Goal: Information Seeking & Learning: Learn about a topic

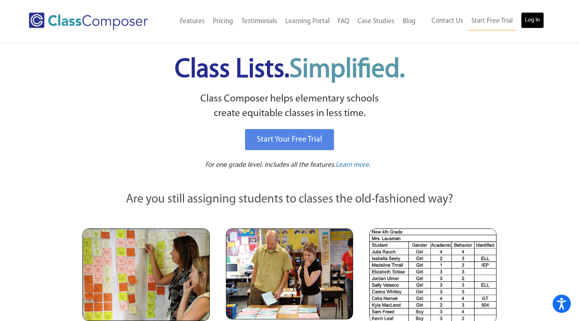
click at [524, 22] on link "Log In" at bounding box center [532, 20] width 23 height 16
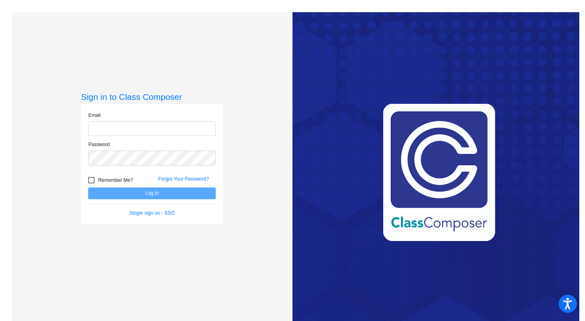
type input "[EMAIL_ADDRESS][DOMAIN_NAME]"
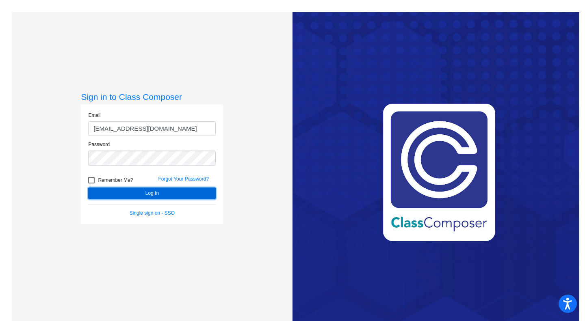
click at [130, 196] on button "Log In" at bounding box center [152, 194] width 128 height 12
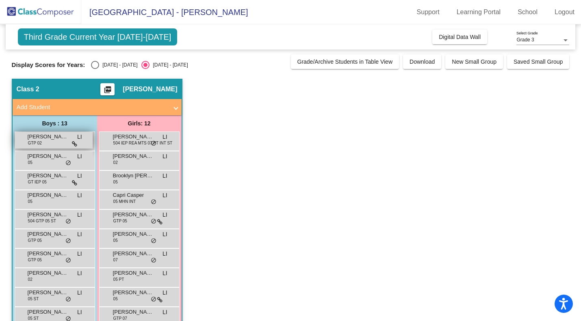
click at [53, 144] on div "[PERSON_NAME] GTP 02 LI lock do_not_disturb_alt" at bounding box center [54, 140] width 78 height 17
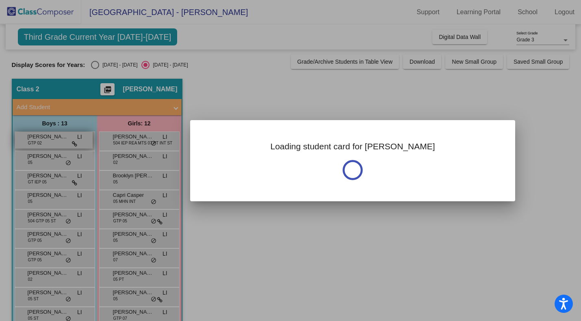
click at [53, 144] on div at bounding box center [290, 160] width 581 height 321
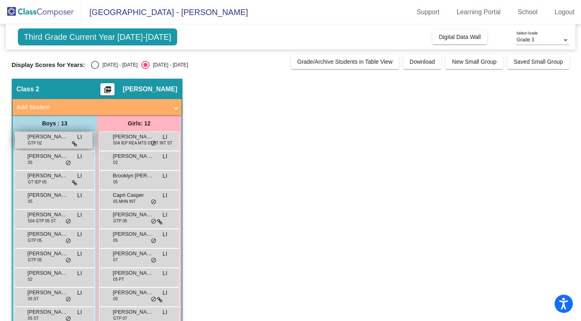
click at [53, 144] on div "[PERSON_NAME] GTP 02 LI lock do_not_disturb_alt" at bounding box center [54, 140] width 78 height 17
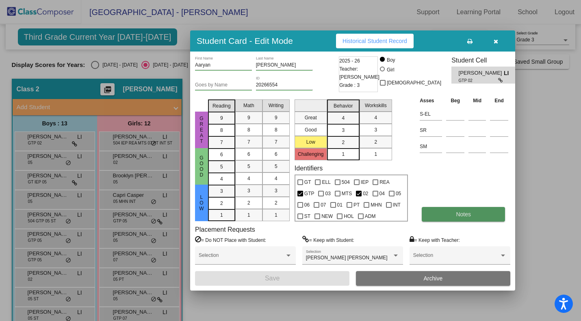
click at [443, 216] on button "Notes" at bounding box center [463, 214] width 83 height 15
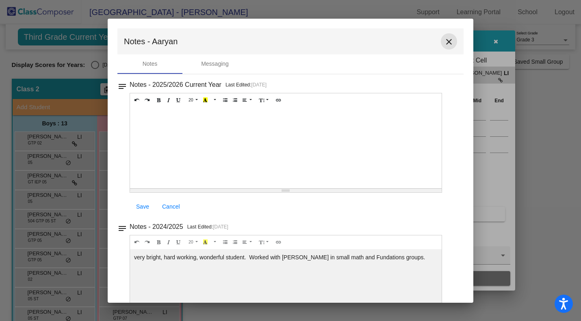
click at [446, 42] on mat-icon "close" at bounding box center [449, 42] width 10 height 10
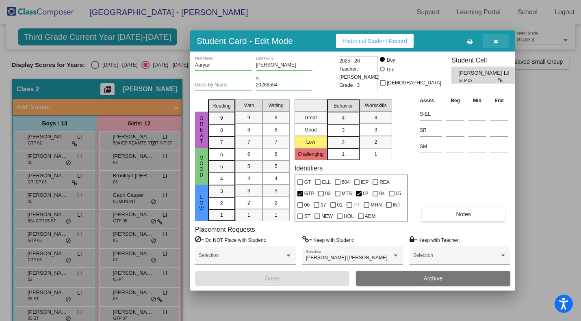
click at [495, 42] on icon "button" at bounding box center [496, 42] width 4 height 6
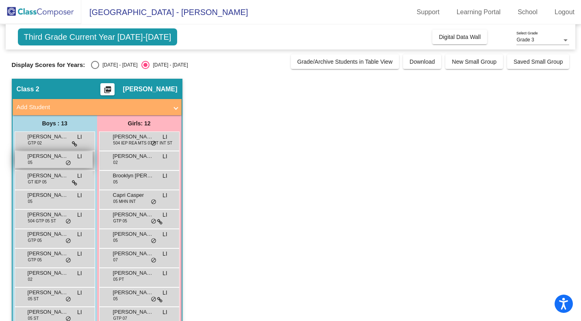
click at [54, 164] on div "Bennett Richards 05 LI lock do_not_disturb_alt" at bounding box center [54, 160] width 78 height 17
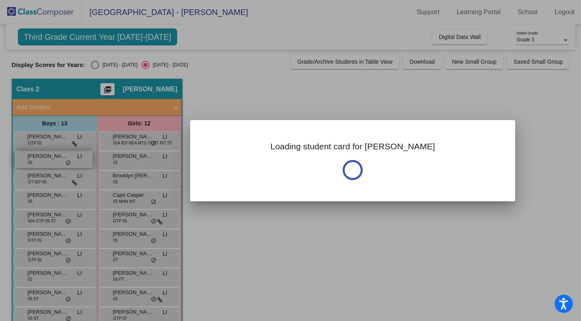
click at [54, 164] on div at bounding box center [290, 160] width 581 height 321
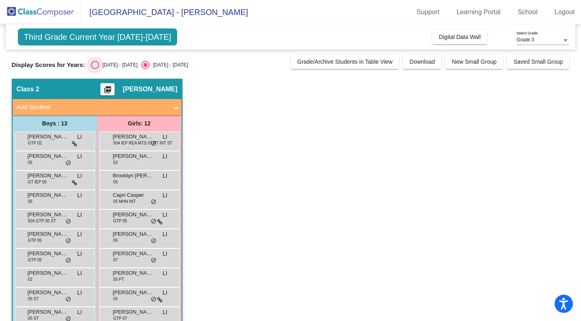
click at [96, 66] on div "Select an option" at bounding box center [95, 65] width 8 height 8
click at [95, 69] on input "2024 - 2025" at bounding box center [95, 69] width 0 height 0
radio input "true"
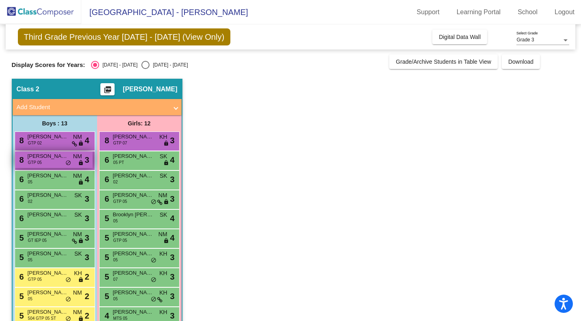
click at [50, 161] on div "8 Greyson Pollak GTP 05 NM lock do_not_disturb_alt 3" at bounding box center [54, 160] width 78 height 17
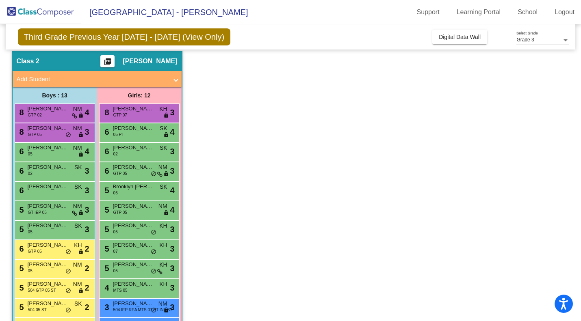
click at [0, 165] on mat-sidenav-content "Grade 3 Select Grade Third Grade Previous Year 2024 - 2025 (View Only) Add, Mov…" at bounding box center [290, 172] width 581 height 297
click at [0, 164] on mat-sidenav-content "Grade 3 Select Grade Third Grade Previous Year 2024 - 2025 (View Only) Add, Mov…" at bounding box center [290, 172] width 581 height 297
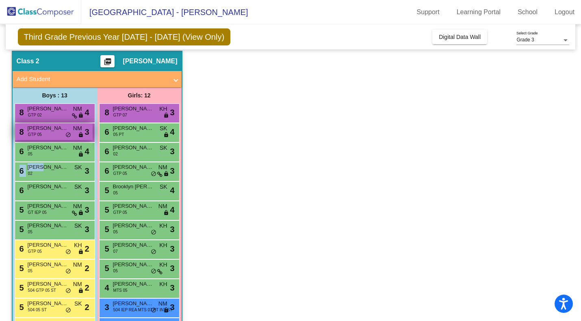
click at [60, 136] on div "8 Greyson Pollak GTP 05 NM lock do_not_disturb_alt 3" at bounding box center [54, 132] width 78 height 17
click at [36, 135] on span "GTP 05" at bounding box center [35, 135] width 14 height 6
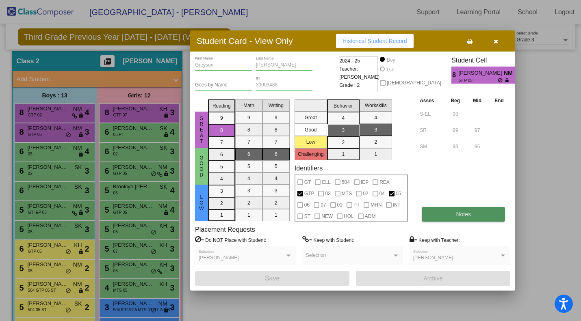
click at [458, 213] on span "Notes" at bounding box center [463, 214] width 15 height 7
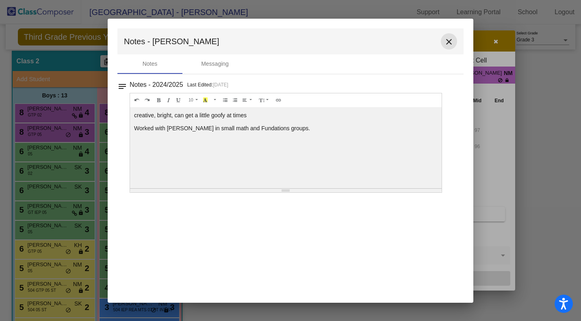
click at [447, 40] on mat-icon "close" at bounding box center [449, 42] width 10 height 10
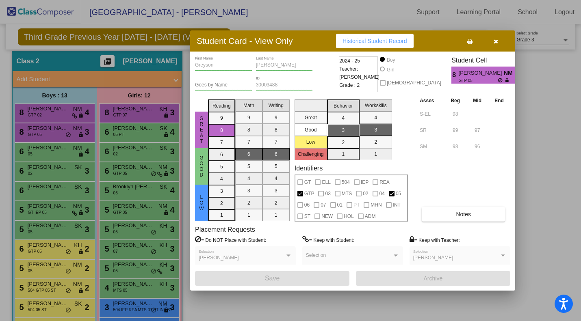
click at [53, 151] on div at bounding box center [290, 160] width 581 height 321
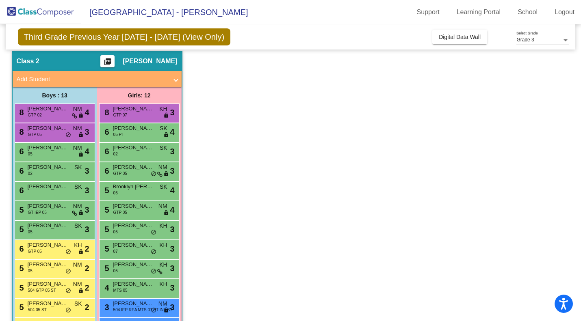
click at [53, 151] on span "Eli Rosenstein" at bounding box center [48, 148] width 41 height 8
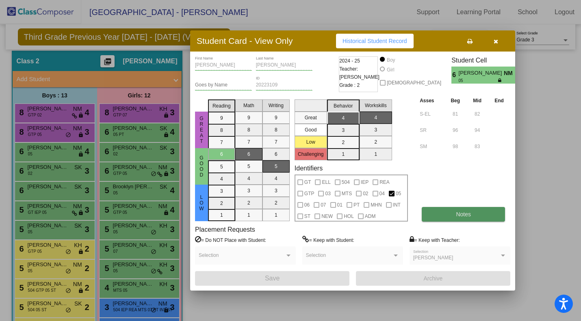
click at [479, 213] on button "Notes" at bounding box center [463, 214] width 83 height 15
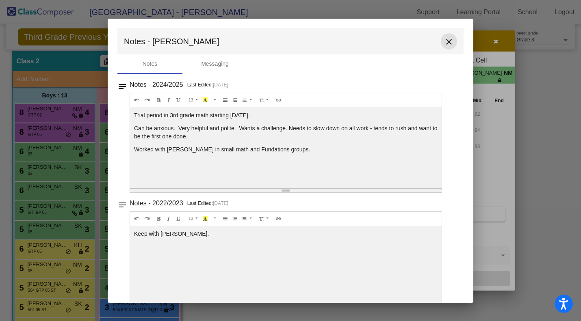
click at [446, 41] on mat-icon "close" at bounding box center [449, 42] width 10 height 10
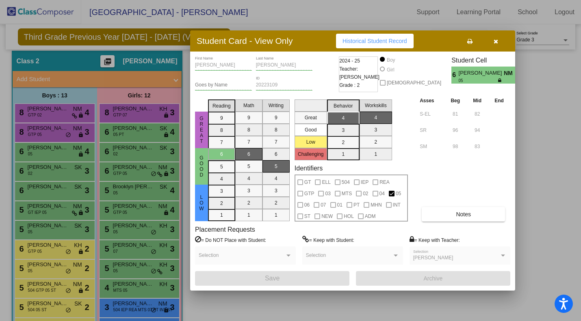
click at [59, 176] on div at bounding box center [290, 160] width 581 height 321
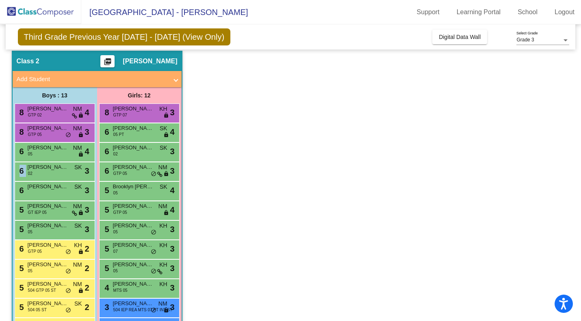
click at [59, 176] on div "6 Isaac Paek 02 SK lock do_not_disturb_alt 3" at bounding box center [54, 171] width 78 height 17
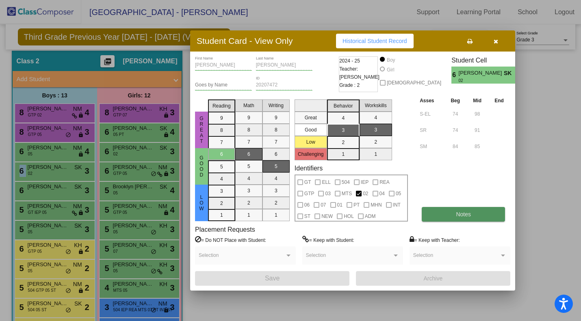
click at [463, 213] on span "Notes" at bounding box center [463, 214] width 15 height 7
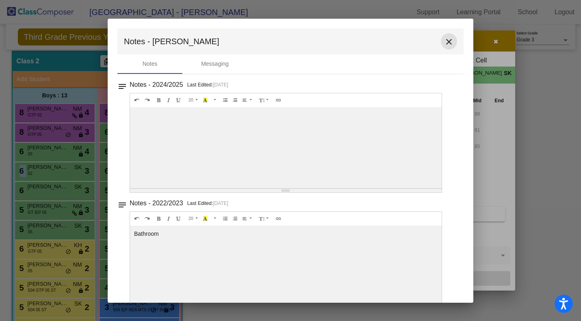
click at [444, 43] on mat-icon "close" at bounding box center [449, 42] width 10 height 10
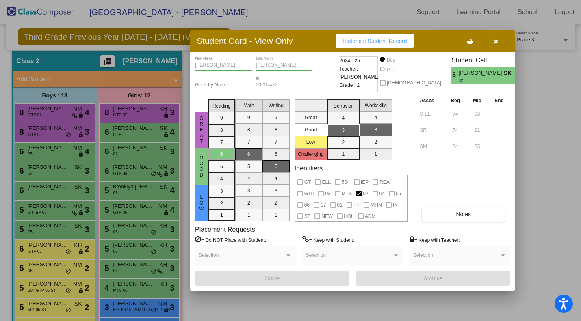
click at [64, 191] on div at bounding box center [290, 160] width 581 height 321
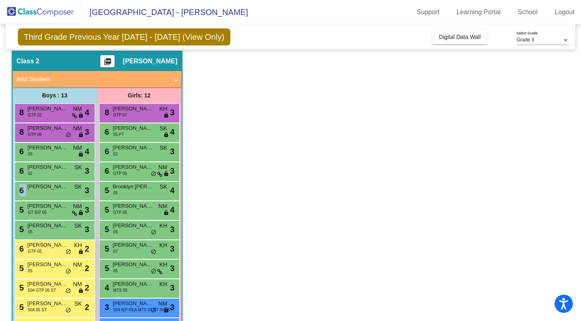
click at [64, 191] on div "6 Whit Goodkind SK lock do_not_disturb_alt 3" at bounding box center [54, 190] width 78 height 17
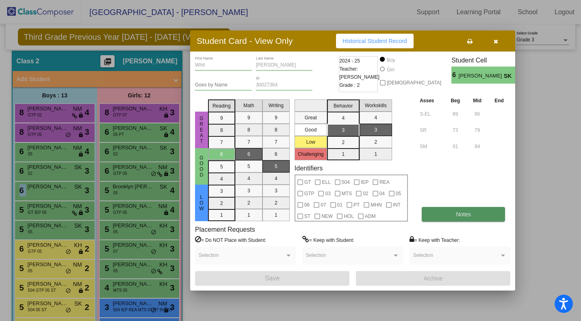
click at [450, 216] on button "Notes" at bounding box center [463, 214] width 83 height 15
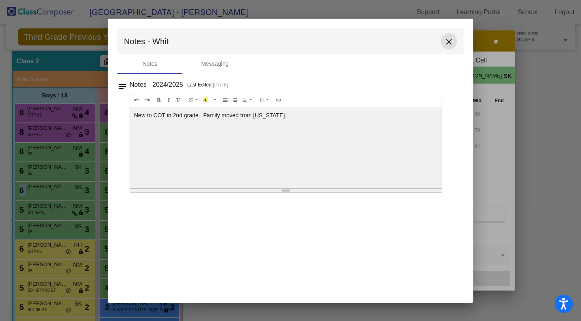
click at [447, 41] on mat-icon "close" at bounding box center [449, 42] width 10 height 10
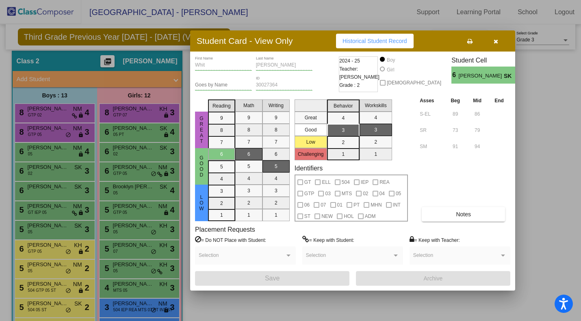
click at [51, 210] on div at bounding box center [290, 160] width 581 height 321
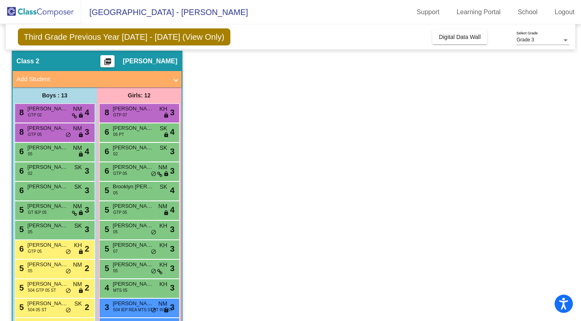
click at [51, 210] on span "Connor Korejwo" at bounding box center [48, 206] width 41 height 8
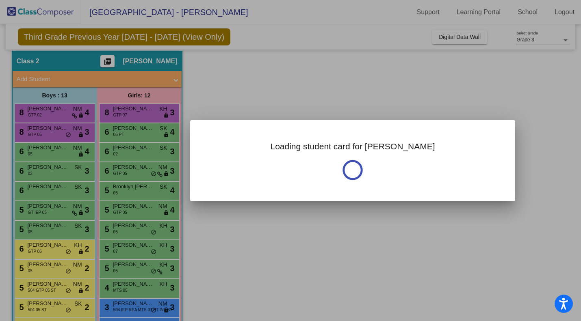
click at [51, 210] on div at bounding box center [290, 160] width 581 height 321
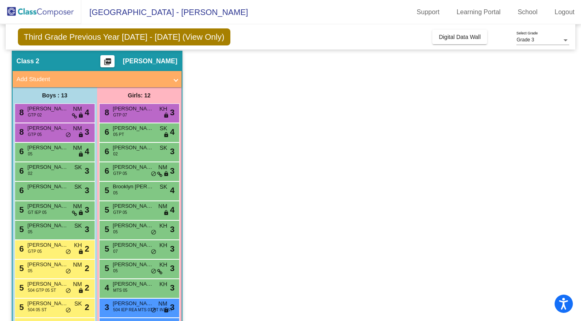
click at [51, 210] on span "Connor Korejwo" at bounding box center [48, 206] width 41 height 8
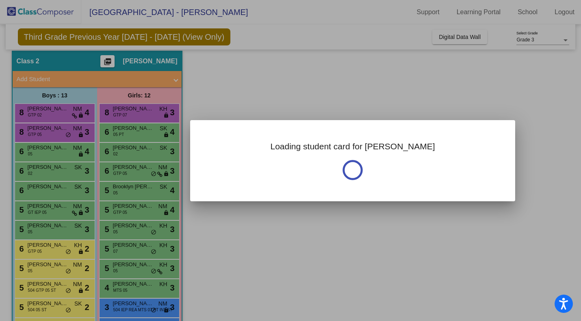
click at [51, 210] on div at bounding box center [290, 160] width 581 height 321
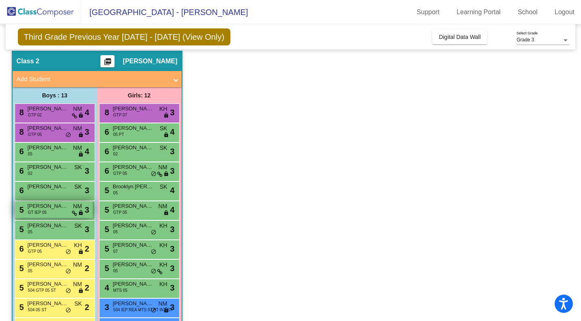
click at [42, 208] on span "Connor Korejwo" at bounding box center [48, 206] width 41 height 8
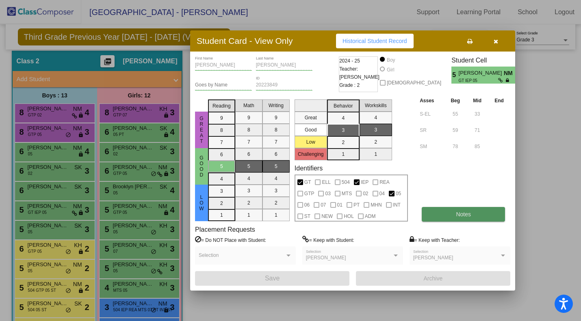
click at [464, 220] on button "Notes" at bounding box center [463, 214] width 83 height 15
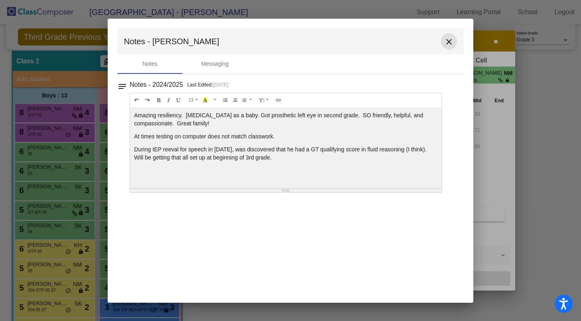
click at [448, 41] on mat-icon "close" at bounding box center [449, 42] width 10 height 10
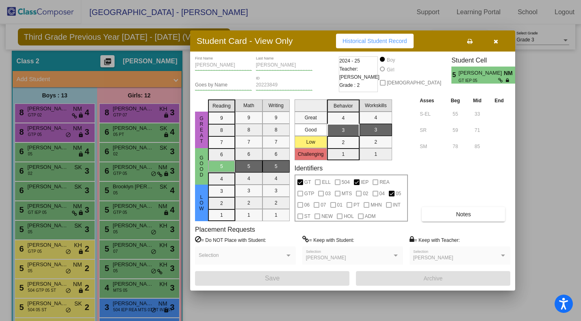
click at [52, 232] on div at bounding box center [290, 160] width 581 height 321
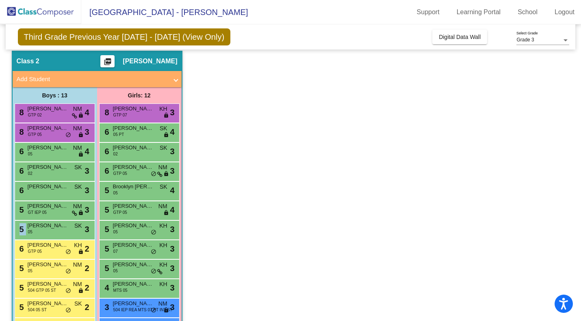
click at [52, 232] on div "5 Winston Bear 05 SK lock do_not_disturb_alt 3" at bounding box center [54, 229] width 78 height 17
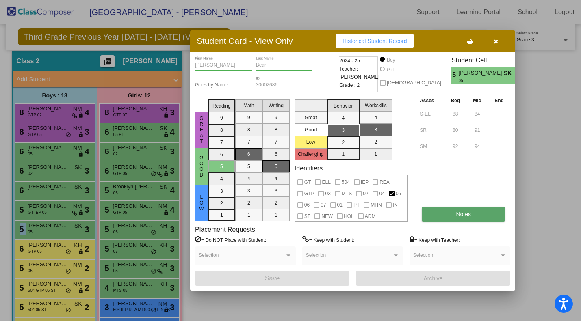
click at [441, 213] on button "Notes" at bounding box center [463, 214] width 83 height 15
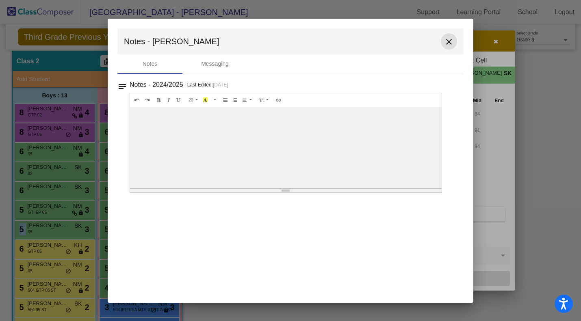
click at [448, 39] on mat-icon "close" at bounding box center [449, 42] width 10 height 10
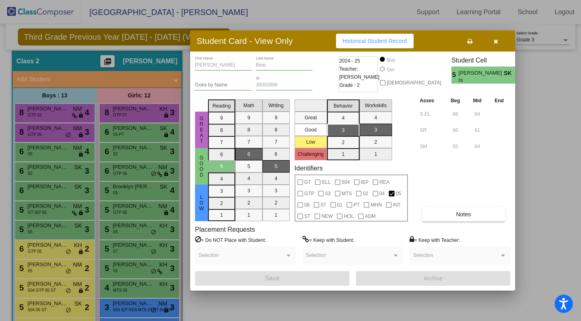
click at [59, 251] on div at bounding box center [290, 160] width 581 height 321
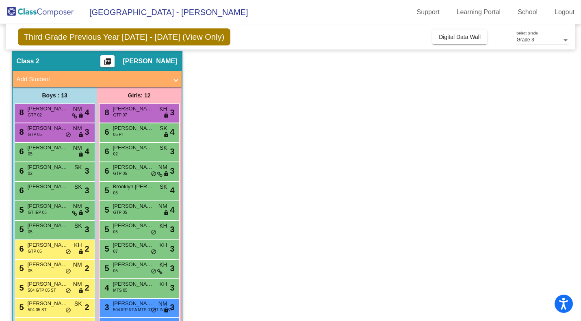
click at [59, 251] on div "6 Grant Ralston GTP 05 KH lock do_not_disturb_alt 2" at bounding box center [54, 249] width 78 height 17
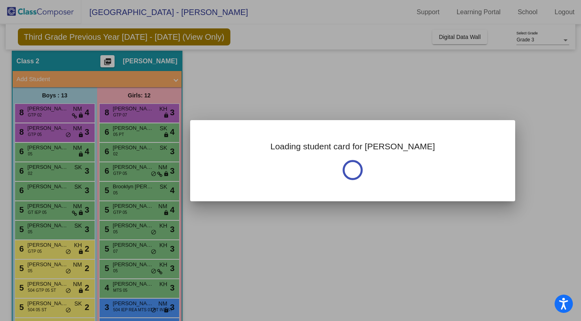
click at [59, 251] on div at bounding box center [290, 160] width 581 height 321
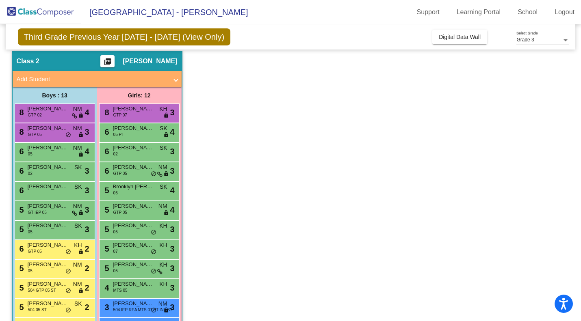
click at [59, 251] on div "6 Grant Ralston GTP 05 KH lock do_not_disturb_alt 2" at bounding box center [54, 249] width 78 height 17
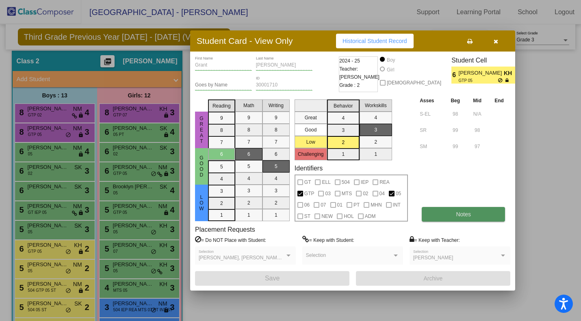
click at [448, 214] on button "Notes" at bounding box center [463, 214] width 83 height 15
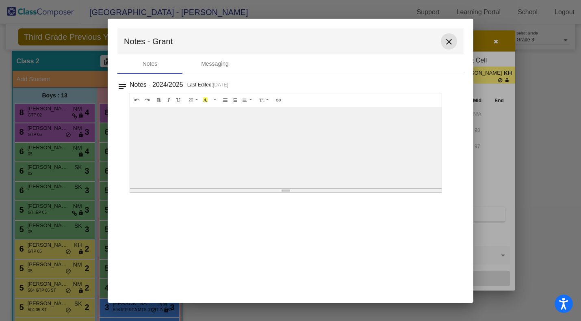
click at [447, 41] on mat-icon "close" at bounding box center [449, 42] width 10 height 10
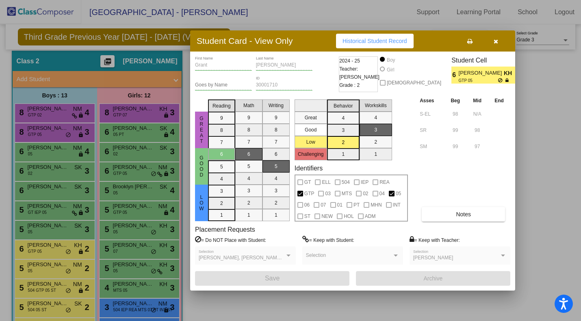
scroll to position [0, 0]
click at [62, 270] on div at bounding box center [290, 160] width 581 height 321
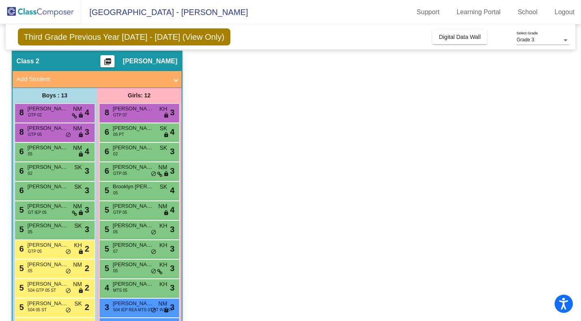
click at [62, 270] on div "5 Bennett Richards 05 NM lock do_not_disturb_alt 2" at bounding box center [54, 268] width 78 height 17
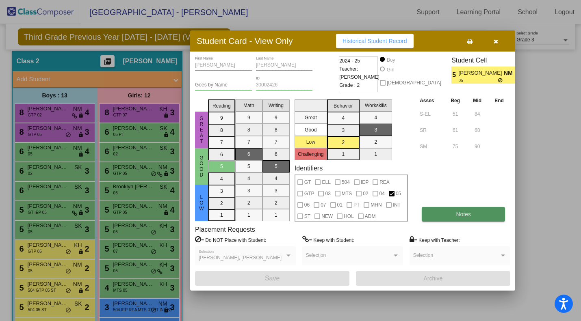
click at [458, 218] on button "Notes" at bounding box center [463, 214] width 83 height 15
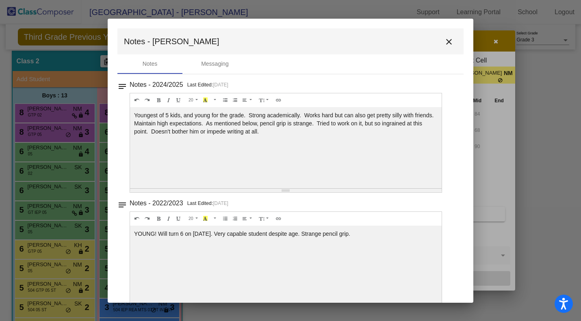
click at [445, 40] on mat-icon "close" at bounding box center [449, 42] width 10 height 10
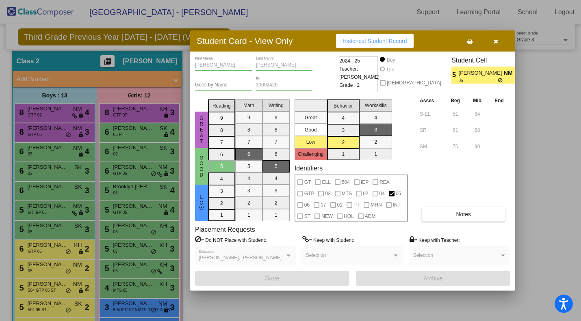
click at [51, 293] on div at bounding box center [290, 160] width 581 height 321
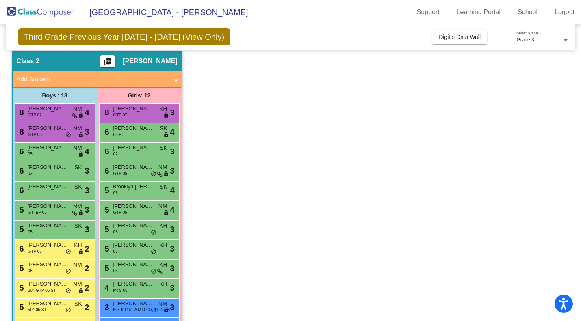
click at [51, 293] on span "504 GTP 05 ST" at bounding box center [42, 291] width 28 height 6
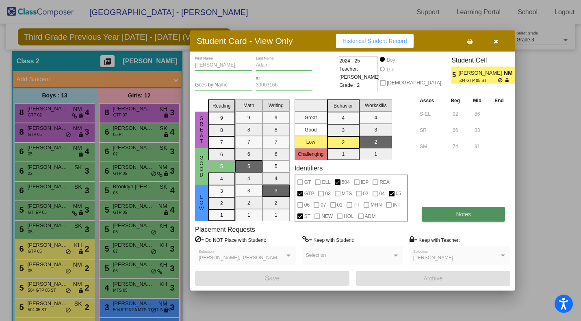
click at [445, 219] on button "Notes" at bounding box center [463, 214] width 83 height 15
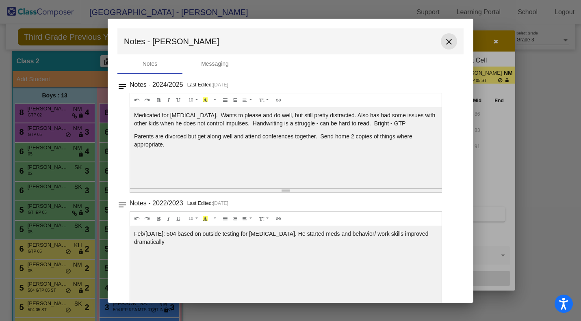
click at [444, 42] on mat-icon "close" at bounding box center [449, 42] width 10 height 10
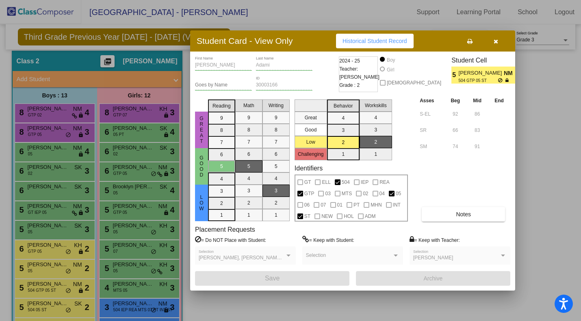
click at [50, 308] on div at bounding box center [290, 160] width 581 height 321
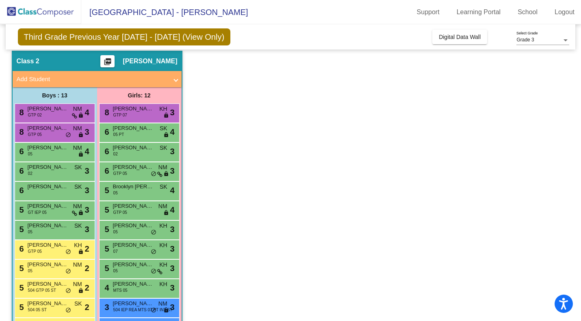
click at [50, 308] on div "5 Ryan Rasmusson 504 05 ST SK lock do_not_disturb_alt 2" at bounding box center [54, 307] width 78 height 17
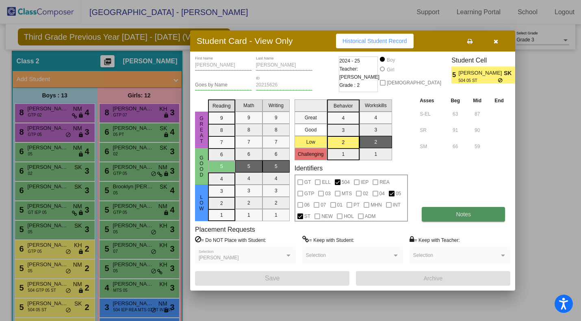
click at [443, 214] on button "Notes" at bounding box center [463, 214] width 83 height 15
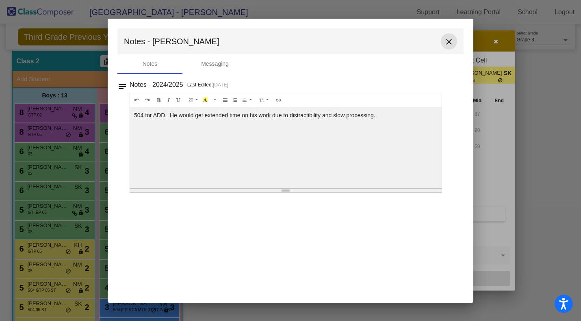
click at [448, 42] on mat-icon "close" at bounding box center [449, 42] width 10 height 10
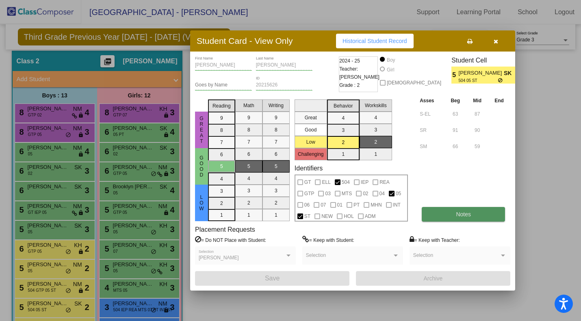
click at [461, 212] on span "Notes" at bounding box center [463, 214] width 15 height 7
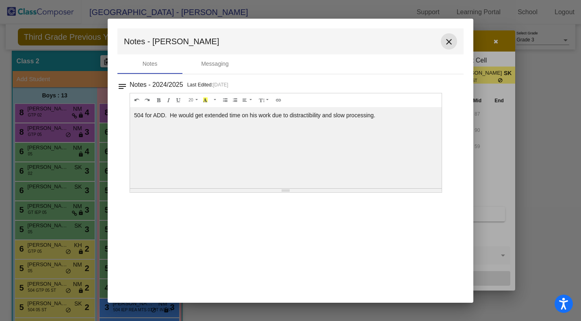
click at [447, 39] on mat-icon "close" at bounding box center [449, 42] width 10 height 10
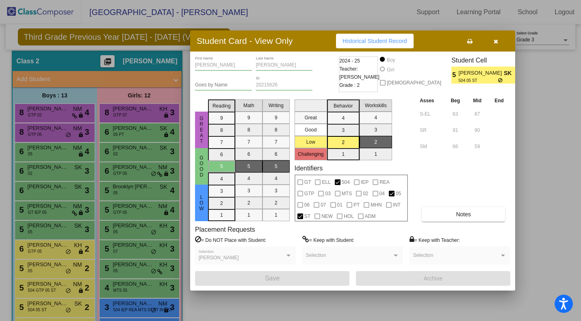
click at [495, 43] on icon "button" at bounding box center [496, 42] width 4 height 6
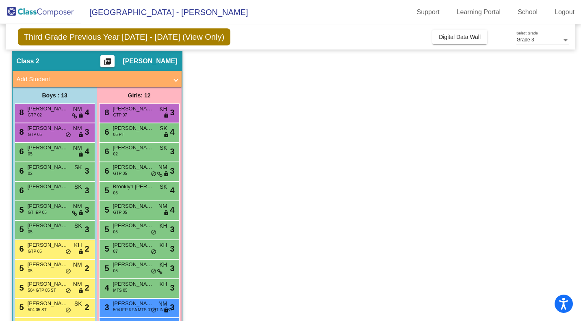
scroll to position [77, 0]
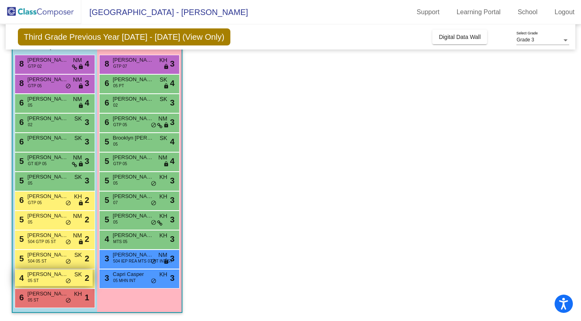
click at [50, 277] on span "Jacob Bolshoun" at bounding box center [48, 275] width 41 height 8
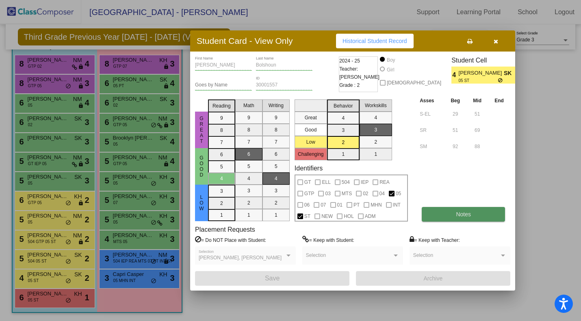
click at [449, 216] on button "Notes" at bounding box center [463, 214] width 83 height 15
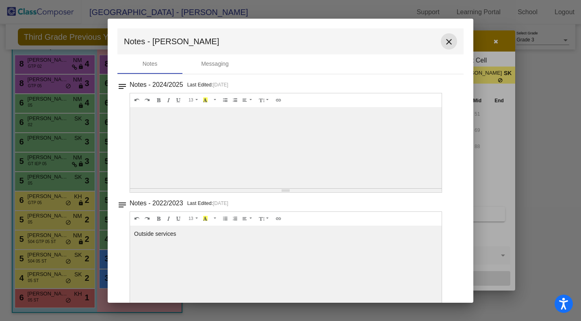
click at [444, 44] on mat-icon "close" at bounding box center [449, 42] width 10 height 10
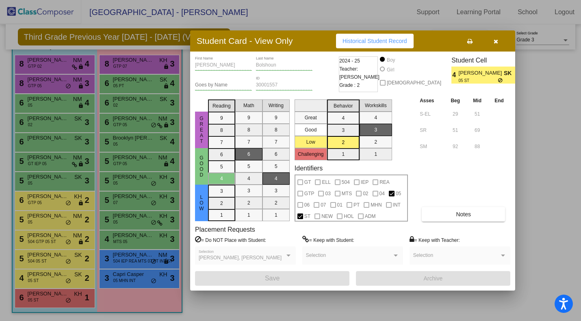
click at [46, 298] on div at bounding box center [290, 160] width 581 height 321
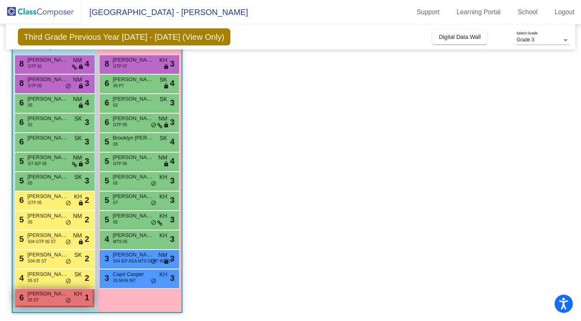
click at [52, 297] on span "Nathan Abdullah" at bounding box center [48, 294] width 41 height 8
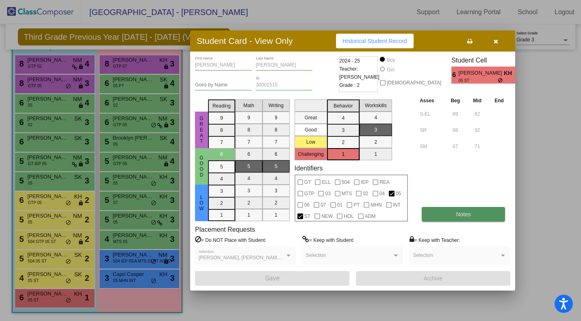
click at [461, 215] on span "Notes" at bounding box center [463, 214] width 15 height 7
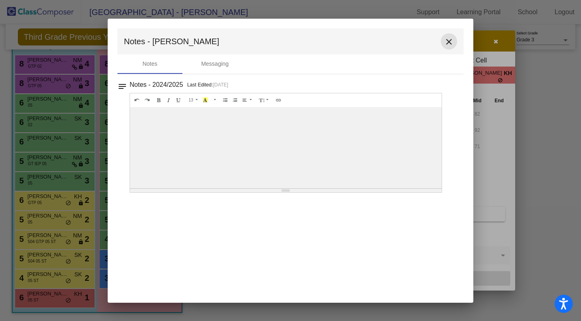
click at [452, 41] on mat-icon "close" at bounding box center [449, 42] width 10 height 10
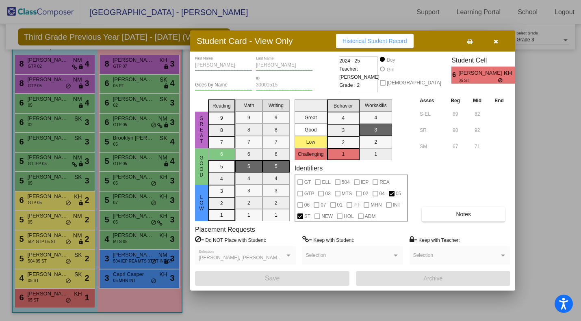
click at [152, 63] on div at bounding box center [290, 160] width 581 height 321
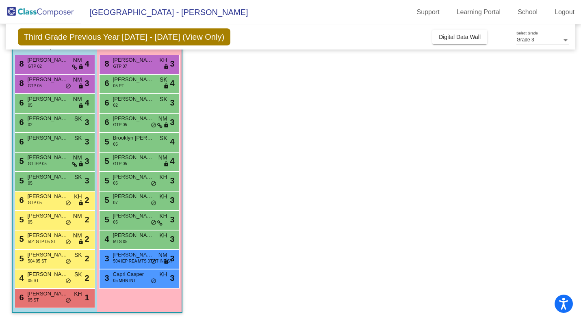
click at [152, 63] on span "Morgan Kessler" at bounding box center [133, 60] width 41 height 8
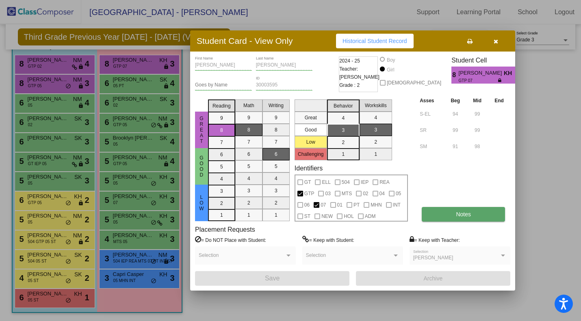
click at [447, 219] on button "Notes" at bounding box center [463, 214] width 83 height 15
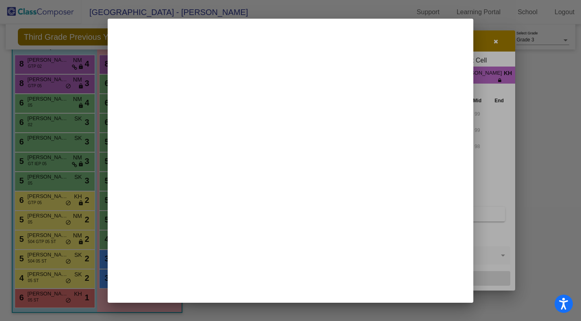
click at [509, 135] on div at bounding box center [290, 160] width 581 height 321
click at [478, 69] on div at bounding box center [290, 160] width 581 height 321
click at [491, 141] on div at bounding box center [290, 160] width 581 height 321
click at [496, 41] on div at bounding box center [290, 160] width 581 height 321
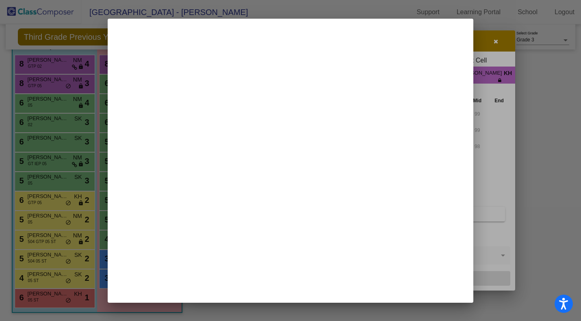
click at [396, 67] on mat-dialog-container at bounding box center [291, 161] width 366 height 285
click at [530, 156] on div at bounding box center [290, 160] width 581 height 321
click at [459, 32] on mat-dialog-container at bounding box center [291, 161] width 366 height 285
click at [189, 75] on mat-dialog-container at bounding box center [291, 161] width 366 height 285
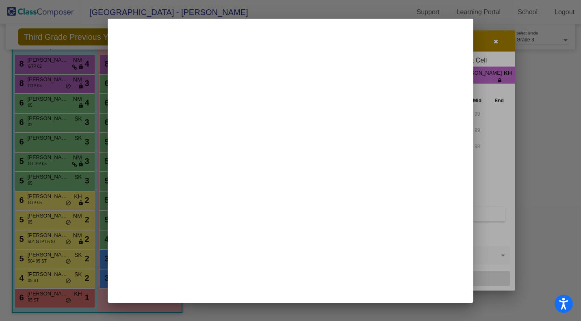
click at [409, 101] on mat-dialog-container at bounding box center [291, 161] width 366 height 285
click at [497, 144] on div at bounding box center [290, 160] width 581 height 321
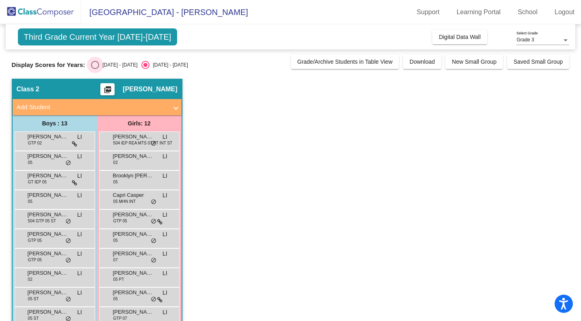
click at [98, 65] on div "Select an option" at bounding box center [95, 65] width 8 height 8
click at [95, 69] on input "[DATE] - [DATE]" at bounding box center [95, 69] width 0 height 0
radio input "true"
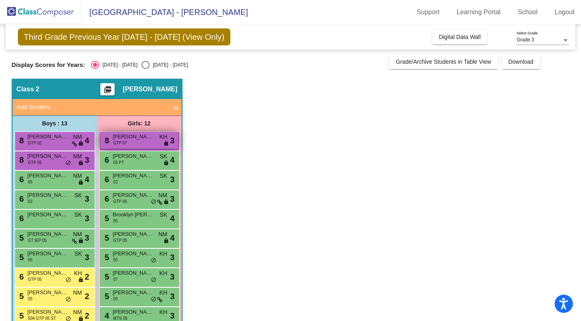
click at [122, 139] on span "[PERSON_NAME]" at bounding box center [133, 137] width 41 height 8
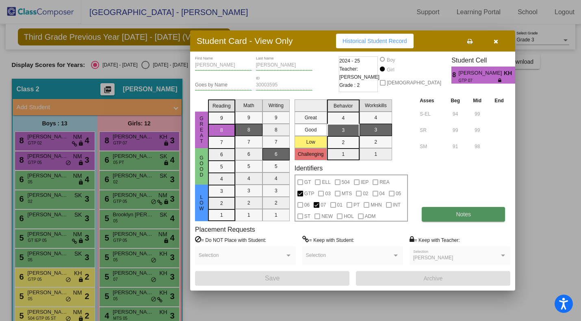
click at [458, 214] on span "Notes" at bounding box center [463, 214] width 15 height 7
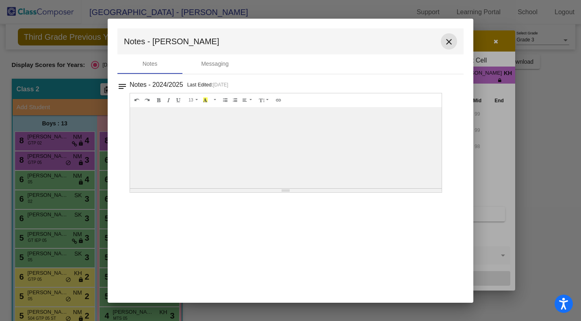
click at [452, 41] on mat-icon "close" at bounding box center [449, 42] width 10 height 10
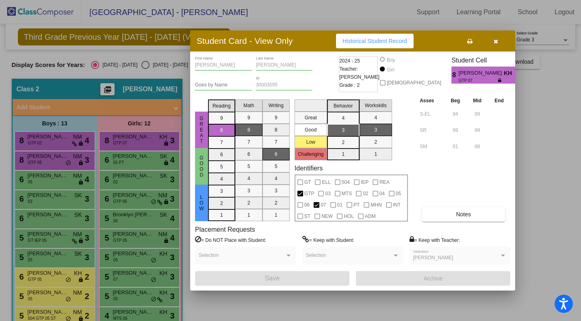
click at [139, 163] on div at bounding box center [290, 160] width 581 height 321
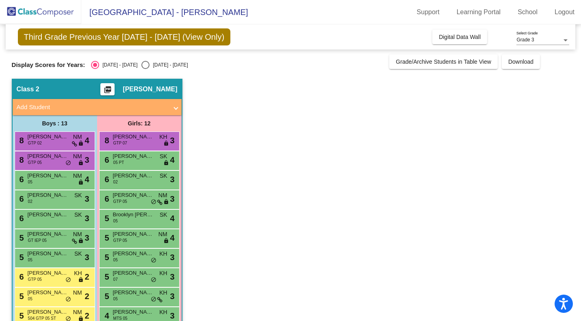
click at [139, 163] on div "6 Keira Sachen 05 PT SK lock do_not_disturb_alt 4" at bounding box center [139, 160] width 78 height 17
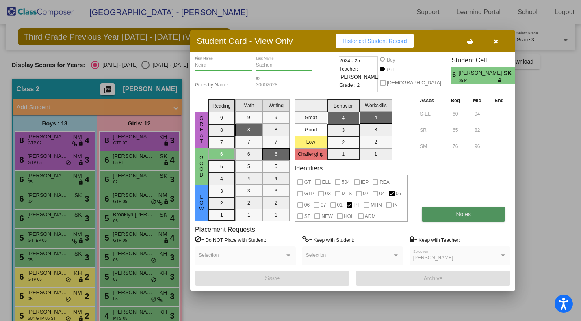
click at [437, 217] on button "Notes" at bounding box center [463, 214] width 83 height 15
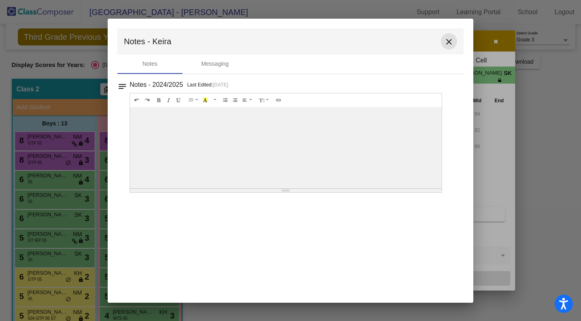
click at [450, 40] on mat-icon "close" at bounding box center [449, 42] width 10 height 10
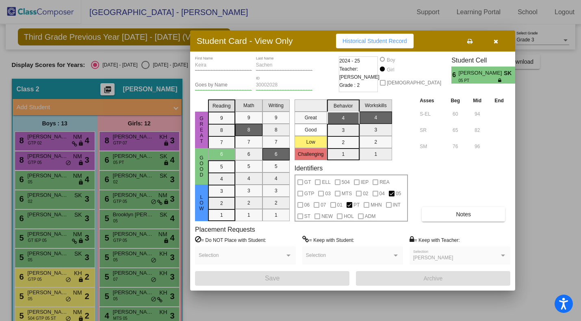
click at [139, 183] on div at bounding box center [290, 160] width 581 height 321
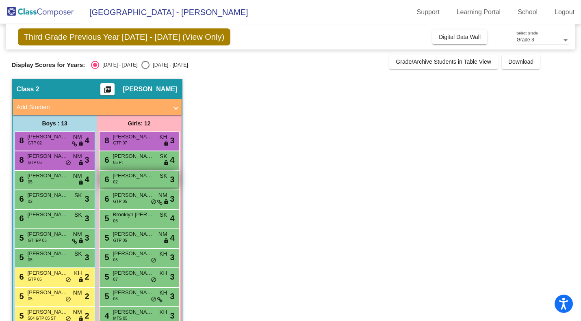
click at [140, 181] on div "6 Adlea Binti Mohd Fahmi 02 SK lock do_not_disturb_alt 3" at bounding box center [139, 179] width 78 height 17
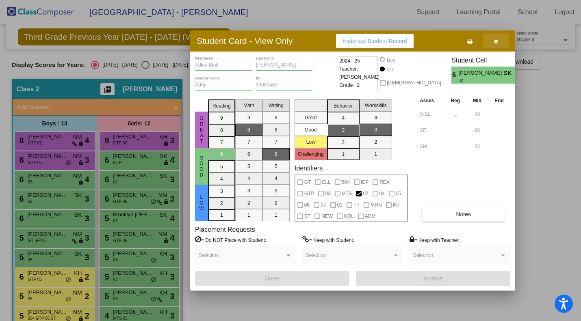
click at [496, 39] on icon "button" at bounding box center [496, 42] width 4 height 6
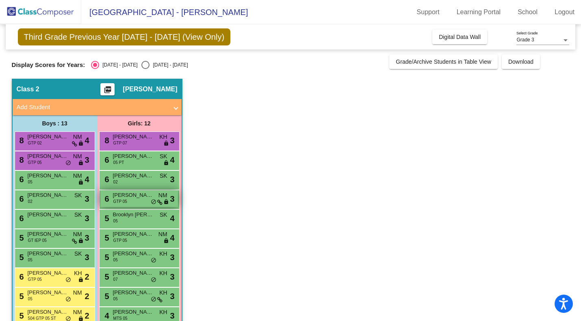
click at [145, 195] on span "Eden Thorp" at bounding box center [133, 195] width 41 height 8
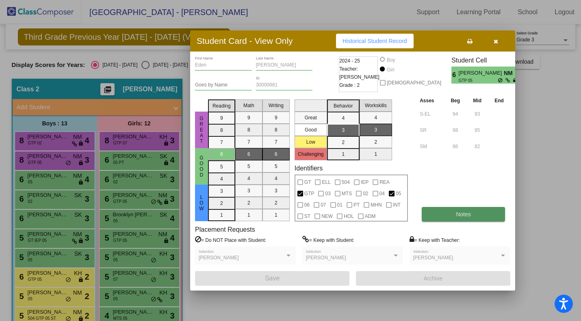
click at [445, 210] on button "Notes" at bounding box center [463, 214] width 83 height 15
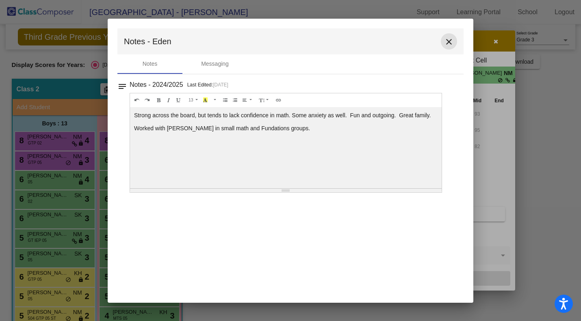
click at [442, 38] on button "close" at bounding box center [449, 41] width 16 height 16
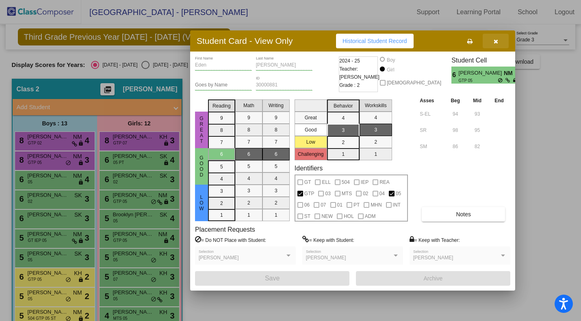
click at [495, 42] on icon "button" at bounding box center [496, 42] width 4 height 6
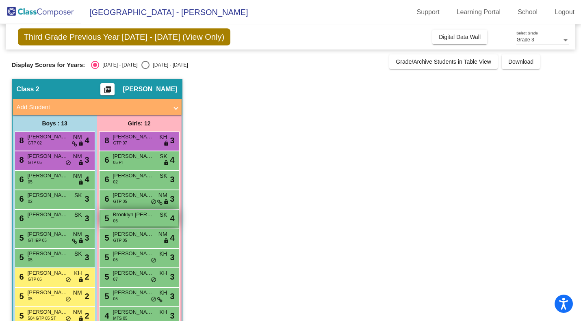
click at [143, 217] on span "Brooklyn Tamminga" at bounding box center [133, 215] width 41 height 8
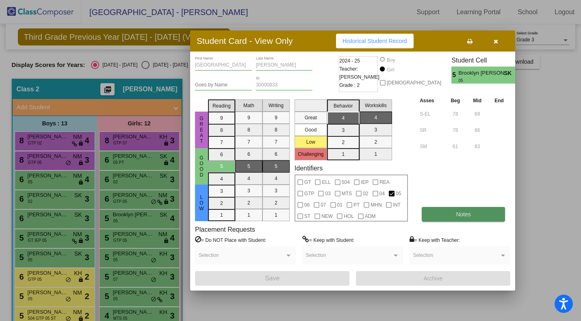
click at [438, 217] on button "Notes" at bounding box center [463, 214] width 83 height 15
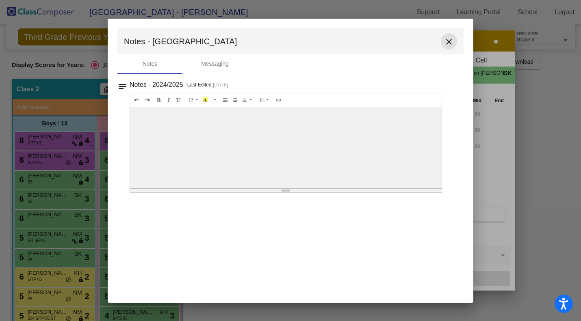
click at [447, 42] on mat-icon "close" at bounding box center [449, 42] width 10 height 10
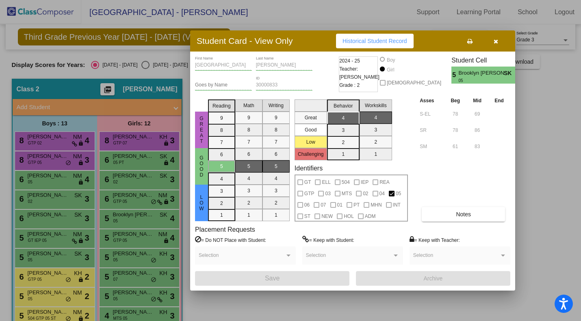
click at [143, 240] on div at bounding box center [290, 160] width 581 height 321
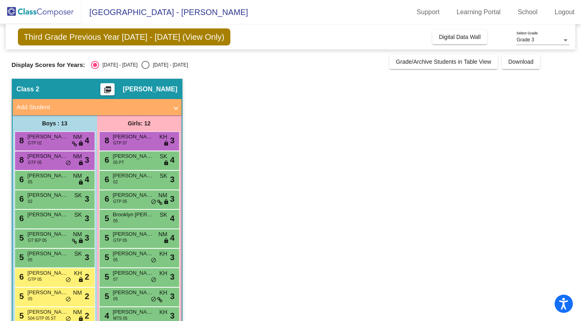
click at [143, 240] on div "5 Shannon Allen GTP 05 NM lock do_not_disturb_alt 4" at bounding box center [139, 238] width 78 height 17
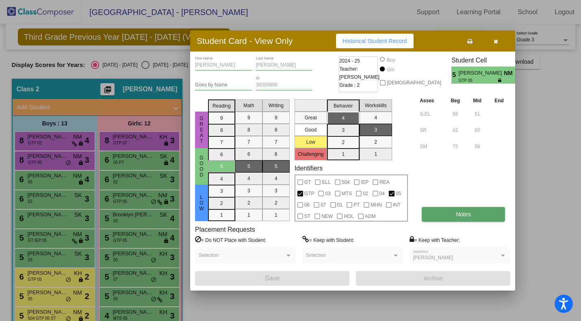
click at [442, 215] on button "Notes" at bounding box center [463, 214] width 83 height 15
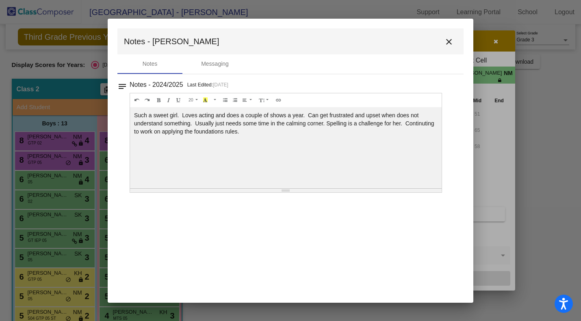
click at [448, 43] on mat-icon "close" at bounding box center [449, 42] width 10 height 10
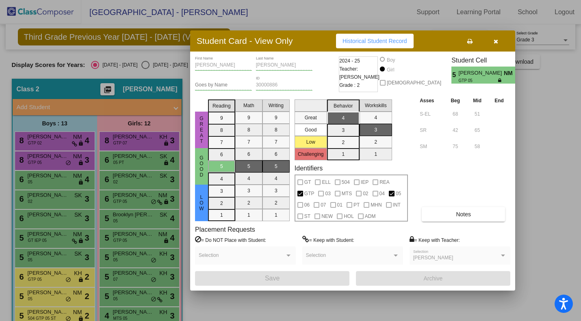
click at [134, 260] on div at bounding box center [290, 160] width 581 height 321
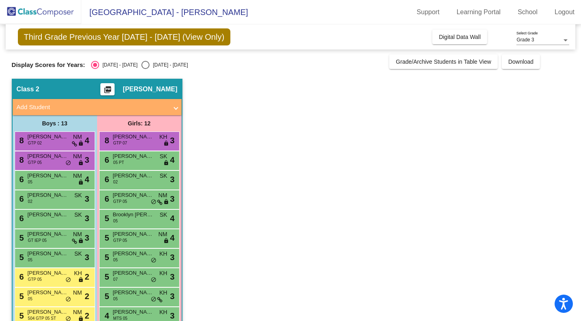
click at [134, 260] on div "5 Elle Langford 05 KH lock do_not_disturb_alt 3" at bounding box center [139, 257] width 78 height 17
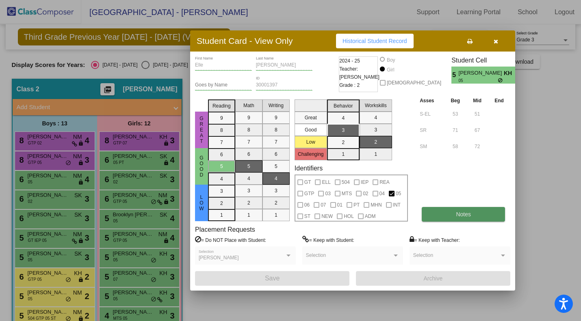
click at [450, 213] on button "Notes" at bounding box center [463, 214] width 83 height 15
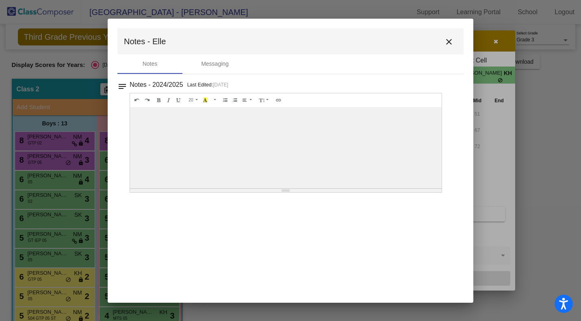
click at [450, 38] on mat-icon "close" at bounding box center [449, 42] width 10 height 10
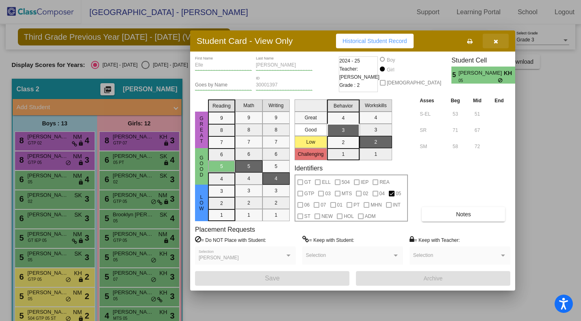
click at [496, 38] on span "button" at bounding box center [496, 41] width 4 height 7
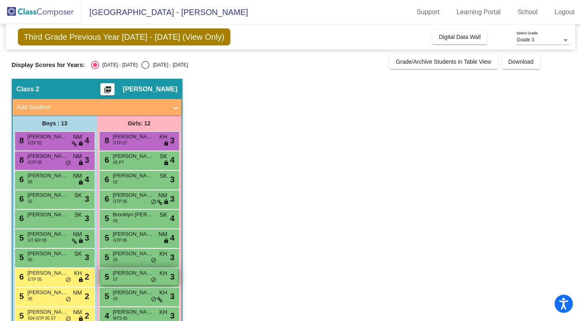
click at [128, 275] on span "Emilia Alcorn" at bounding box center [133, 273] width 41 height 8
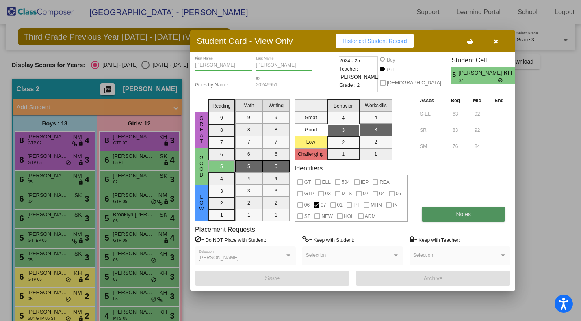
click at [458, 216] on span "Notes" at bounding box center [463, 214] width 15 height 7
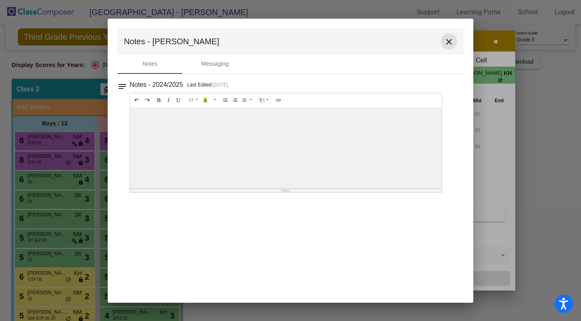
click at [445, 41] on mat-icon "close" at bounding box center [449, 42] width 10 height 10
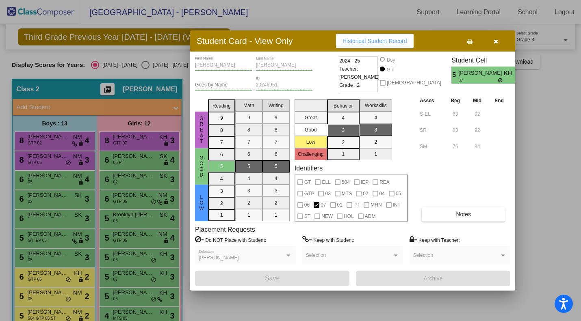
click at [130, 289] on div at bounding box center [290, 160] width 581 height 321
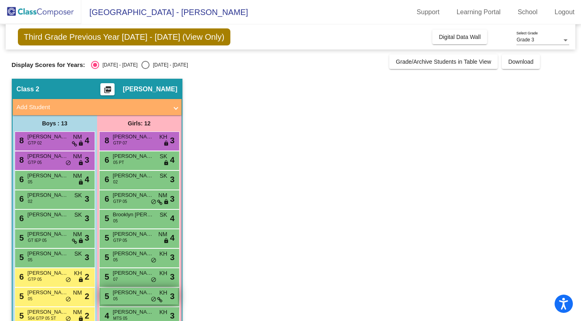
click at [129, 293] on span "Lainey Sigman" at bounding box center [133, 293] width 41 height 8
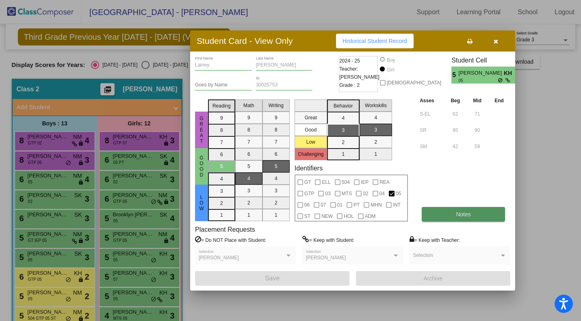
click at [448, 210] on button "Notes" at bounding box center [463, 214] width 83 height 15
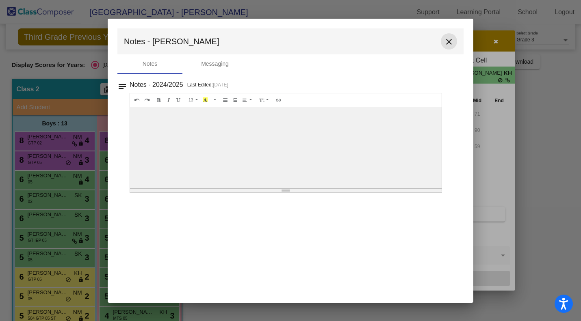
click at [444, 43] on mat-icon "close" at bounding box center [449, 42] width 10 height 10
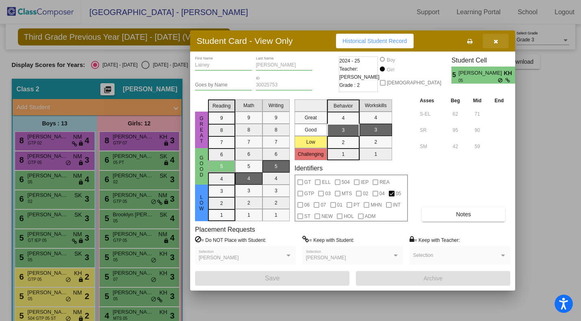
click at [495, 41] on icon "button" at bounding box center [496, 42] width 4 height 6
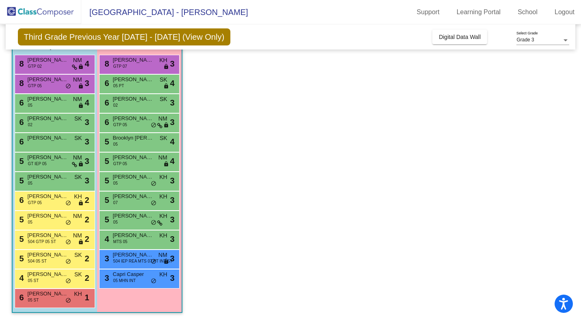
scroll to position [77, 0]
click at [149, 238] on span "Rachel Yoder" at bounding box center [133, 236] width 41 height 8
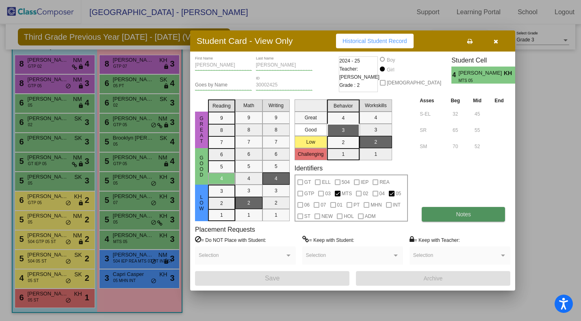
click at [448, 218] on button "Notes" at bounding box center [463, 214] width 83 height 15
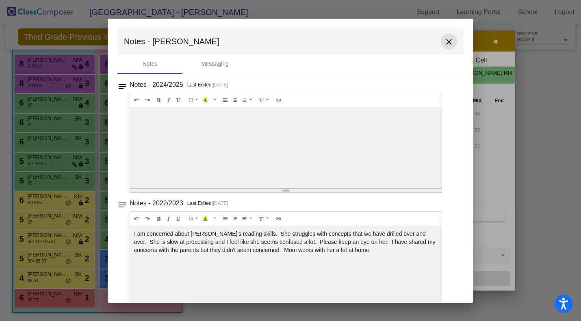
click at [445, 42] on mat-icon "close" at bounding box center [449, 42] width 10 height 10
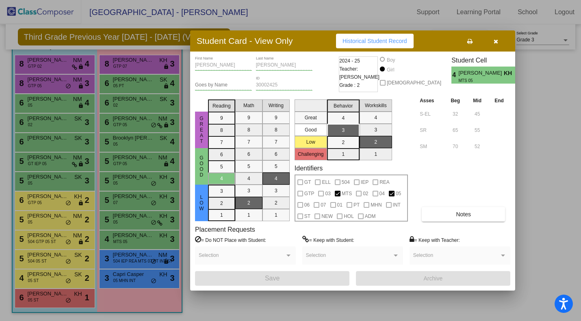
click at [142, 267] on div at bounding box center [290, 160] width 581 height 321
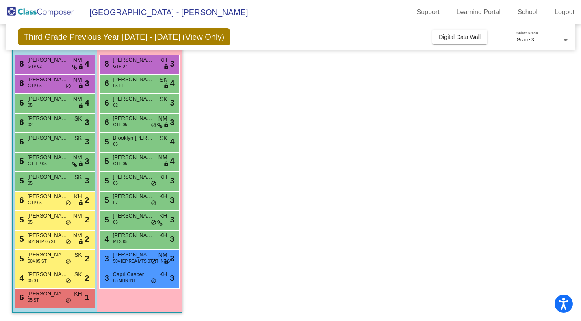
click at [142, 267] on div "3 Abelina Byrnes 504 IEP REA MTS 07 PT INT ST NM lock do_not_disturb_alt 3" at bounding box center [139, 258] width 78 height 17
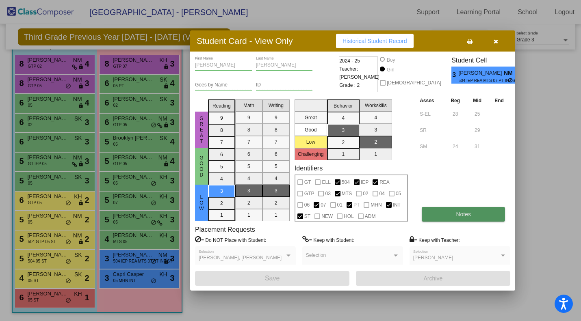
click at [452, 213] on button "Notes" at bounding box center [463, 214] width 83 height 15
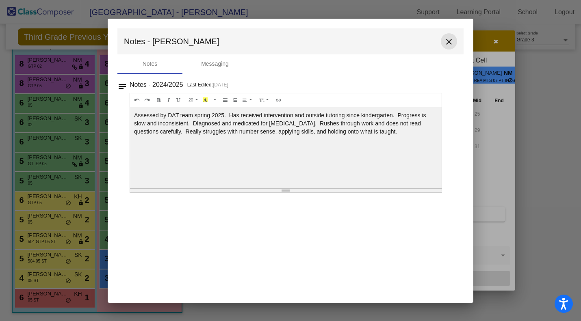
click at [447, 41] on mat-icon "close" at bounding box center [449, 42] width 10 height 10
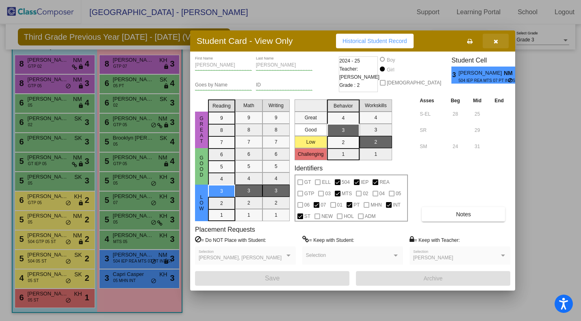
click at [497, 39] on icon "button" at bounding box center [496, 42] width 4 height 6
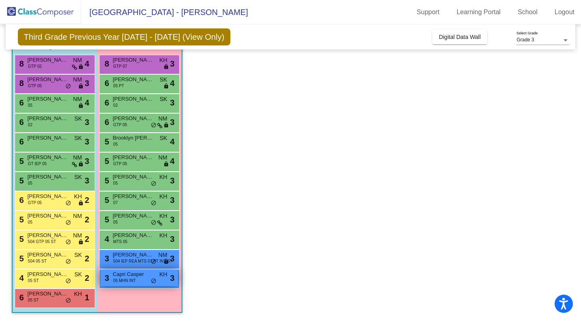
click at [129, 281] on span "05 MHN INT" at bounding box center [124, 281] width 23 height 6
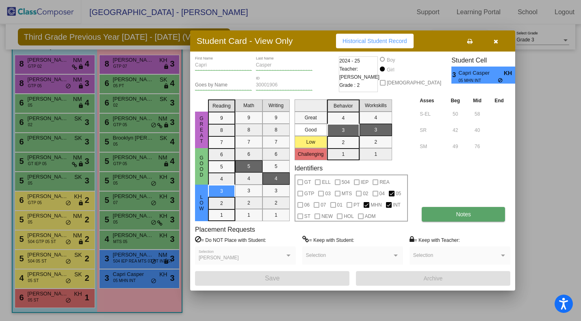
click at [447, 217] on button "Notes" at bounding box center [463, 214] width 83 height 15
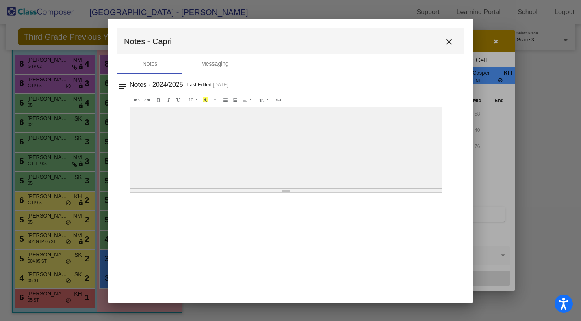
click at [451, 49] on button "close" at bounding box center [449, 41] width 16 height 16
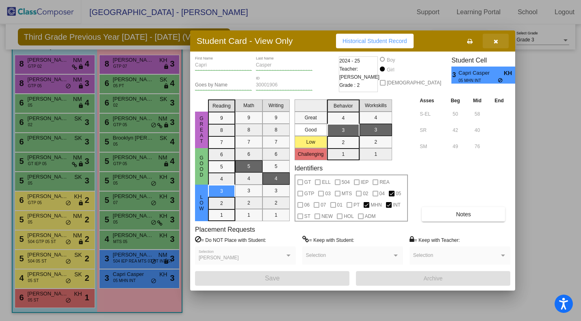
click at [496, 41] on icon "button" at bounding box center [496, 42] width 4 height 6
